Goal: Feedback & Contribution: Submit feedback/report problem

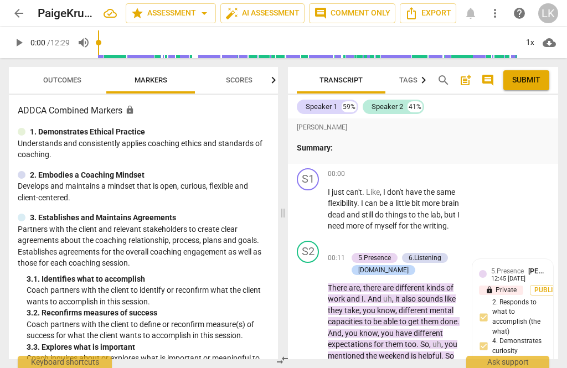
click at [80, 88] on button "Outcomes" at bounding box center [62, 80] width 89 height 27
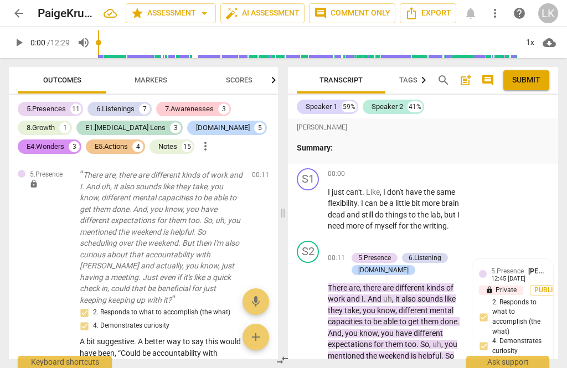
click at [69, 82] on span "Outcomes" at bounding box center [62, 80] width 38 height 8
click at [246, 176] on span "edit" at bounding box center [240, 177] width 13 height 13
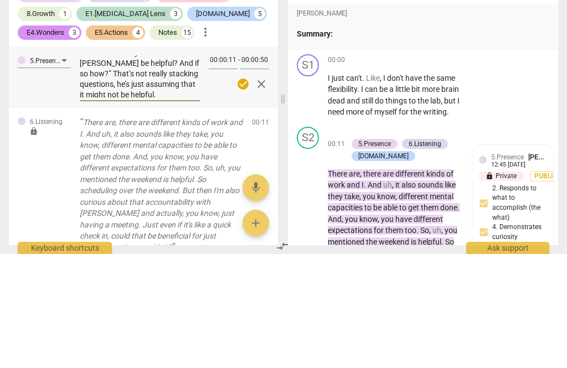
scroll to position [29, 0]
click at [83, 169] on textarea "A bit suggestive. A better way to say this would have been, “Could be accountab…" at bounding box center [140, 190] width 120 height 42
click at [184, 169] on textarea "A bit suggestive. A better way to say this would have been, “Could be accountab…" at bounding box center [140, 190] width 120 height 42
type textarea "A bit suggestive. A better way to say this would have been, “Could be accountab…"
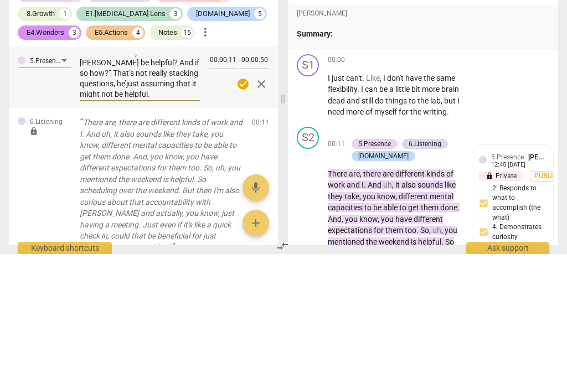
type textarea "A bit suggestive. A better way to say this would have been, “Could be accountab…"
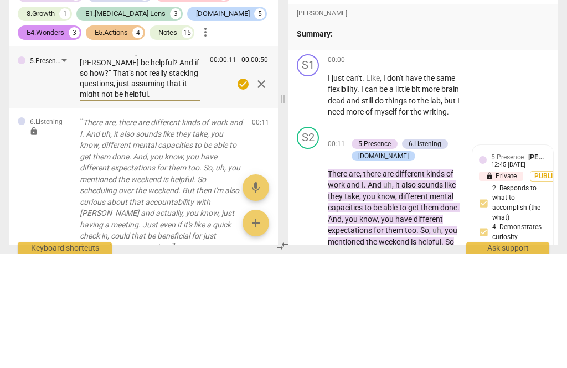
type textarea "A bit suggestive. A better way to say this would have been, “Could be accountab…"
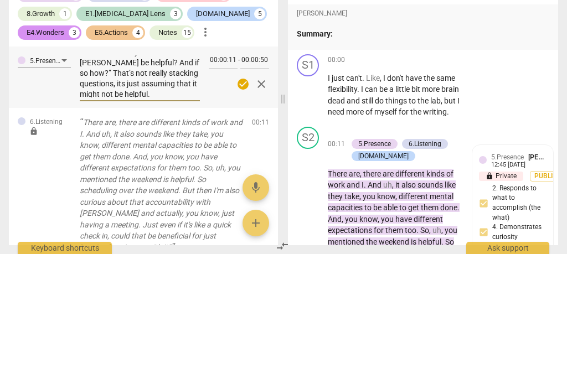
click at [198, 169] on textarea "A bit suggestive. A better way to say this would have been, “Could be accountab…" at bounding box center [140, 190] width 120 height 42
type textarea "A bit suggestive. A better way to say this would have been, “Could be accountab…"
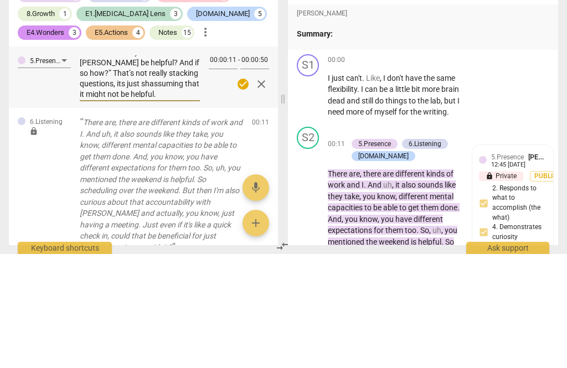
type textarea "A bit suggestive. A better way to say this would have been, “Could be accountab…"
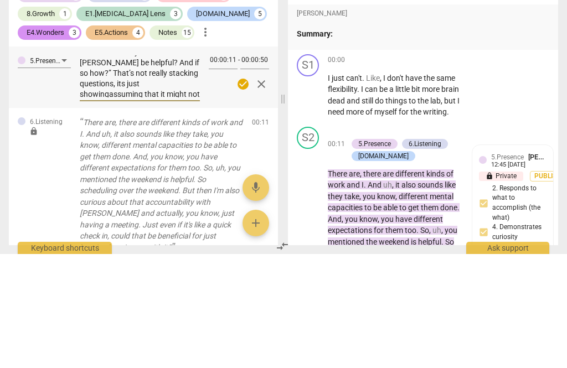
type textarea "A bit suggestive. A better way to say this would have been, “Could be accountab…"
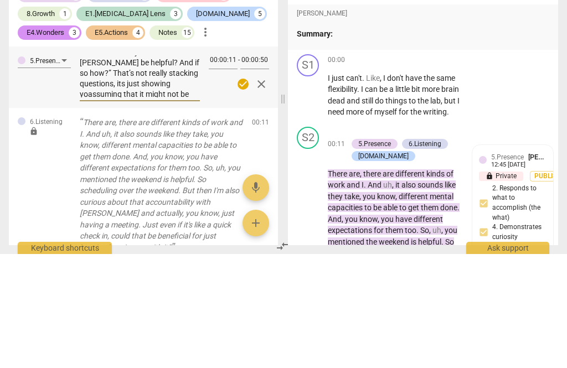
type textarea "A bit suggestive. A better way to say this would have been, “Could be accountab…"
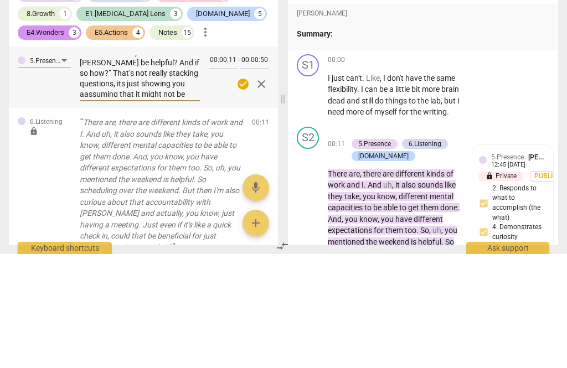
type textarea "A bit suggestive. A better way to say this would have been, “Could be accountab…"
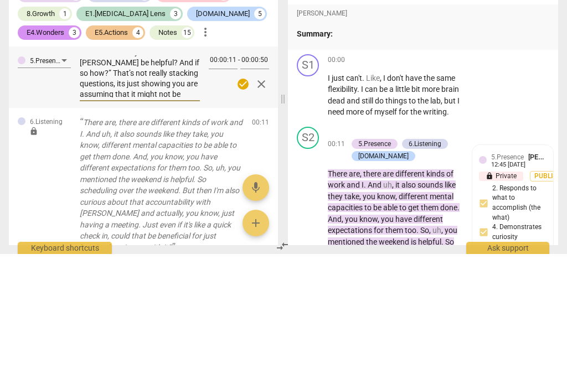
type textarea "A bit suggestive. A better way to say this would have been, “Could be accountab…"
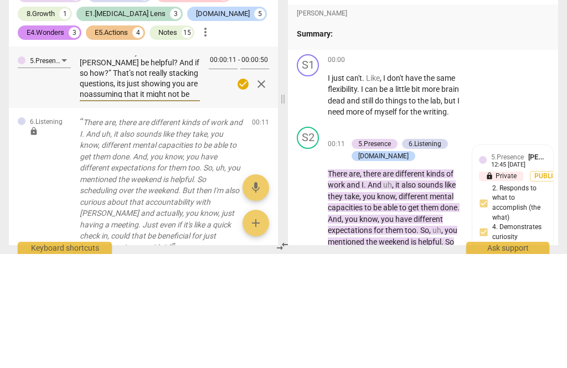
type textarea "A bit suggestive. A better way to say this would have been, “Could be accountab…"
click at [132, 169] on textarea "A bit suggestive. A better way to say this would have been, “Could be accountab…" at bounding box center [140, 190] width 120 height 42
type textarea "A bit suggestive. A better way to say this would have been, “Could be accountab…"
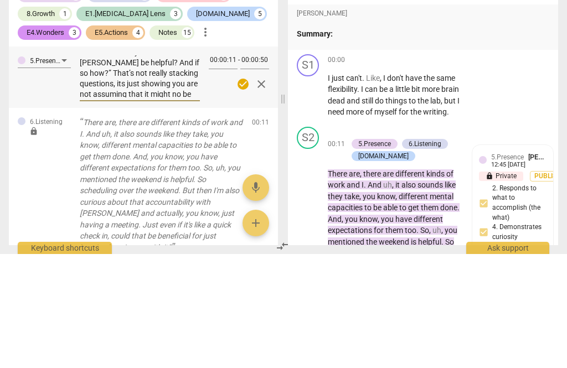
type textarea "A bit suggestive. A better way to say this would have been, “Could be accountab…"
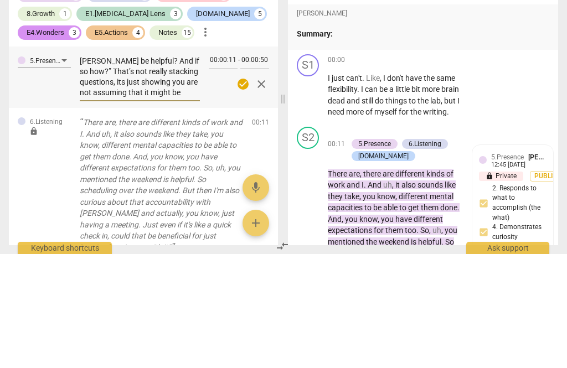
type textarea "A bit suggestive. A better way to say this would have been, “Could be accountab…"
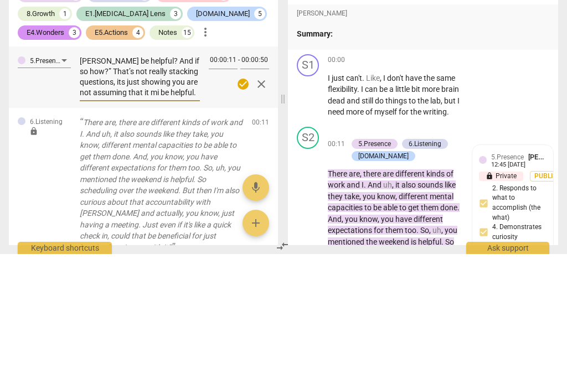
type textarea "A bit suggestive. A better way to say this would have been, “Could be accountab…"
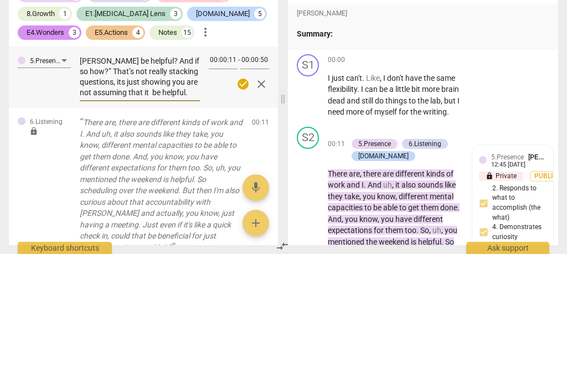
type textarea "A bit suggestive. A better way to say this would have been, “Could be accountab…"
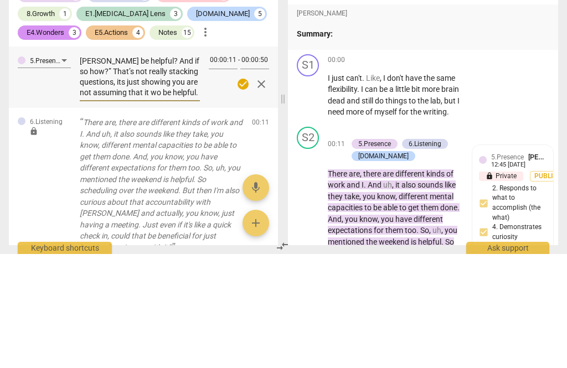
type textarea "A bit suggestive. A better way to say this would have been, “Could be accountab…"
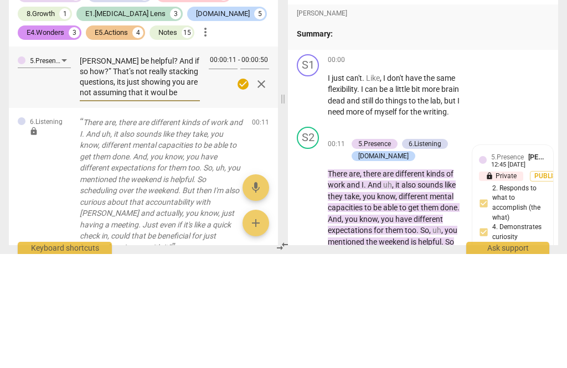
type textarea "A bit suggestive. A better way to say this would have been, “Could be accountab…"
click at [242, 191] on span "check_circle" at bounding box center [242, 197] width 13 height 13
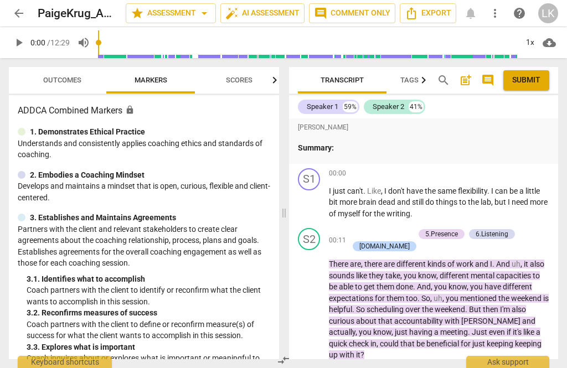
click at [66, 84] on span "Outcomes" at bounding box center [62, 80] width 38 height 8
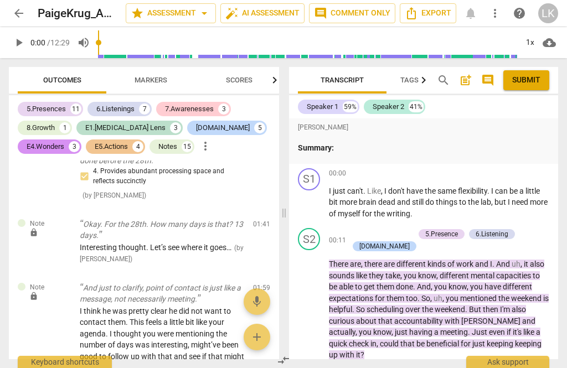
scroll to position [1017, 0]
click at [248, 284] on span "edit" at bounding box center [241, 290] width 13 height 13
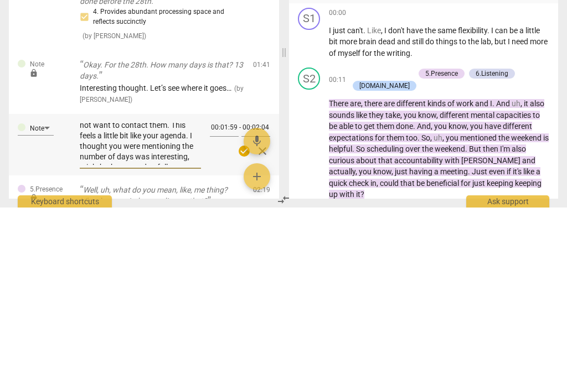
scroll to position [14, 0]
click at [147, 283] on textarea "I think he was pretty clear he did not want to contact them. This feels a littl…" at bounding box center [140, 304] width 121 height 42
type textarea "I think he was pretty clear he did not want to contact them. This feels a littl…"
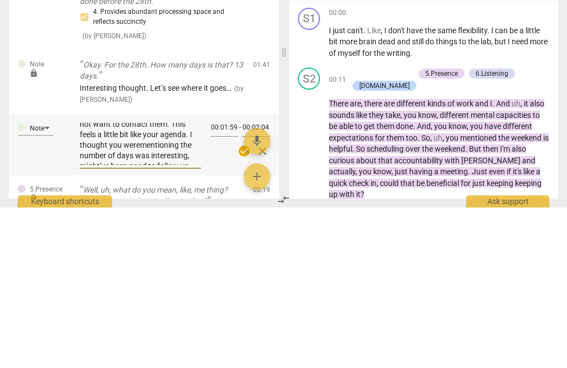
type textarea "I think he was pretty clear he did not want to contact them. This feels a littl…"
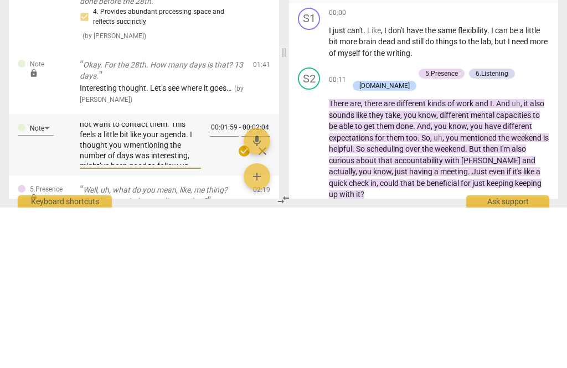
type textarea "I think he was pretty clear he did not want to contact them. This feels a littl…"
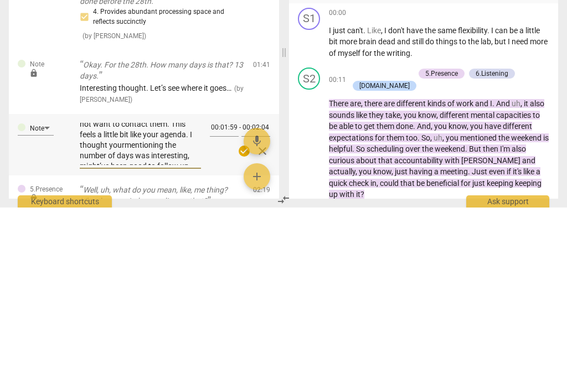
type textarea "I think he was pretty clear he did not want to contact them. This feels a littl…"
click at [240, 305] on span "check_circle" at bounding box center [243, 311] width 13 height 13
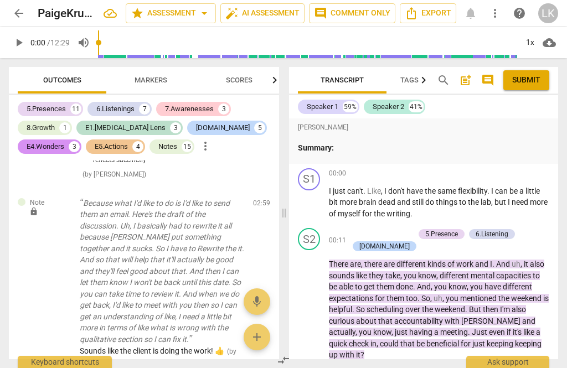
scroll to position [2072, 0]
click at [311, 363] on div "Transcript Tags & Speakers Analytics search post_add comment Submit Speaker 1 5…" at bounding box center [425, 213] width 282 height 310
